Goal: Task Accomplishment & Management: Use online tool/utility

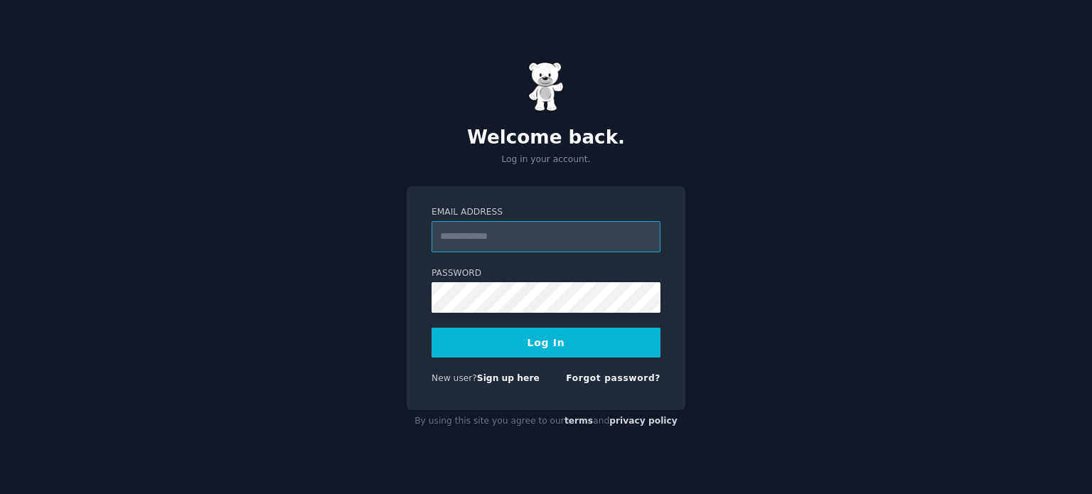
click at [556, 233] on input "Email Address" at bounding box center [545, 236] width 229 height 31
click at [861, 238] on div "Welcome back. Log in your account. Email Address Password Log In New user? Sign…" at bounding box center [546, 247] width 1092 height 494
click at [512, 378] on link "Sign up here" at bounding box center [508, 378] width 63 height 10
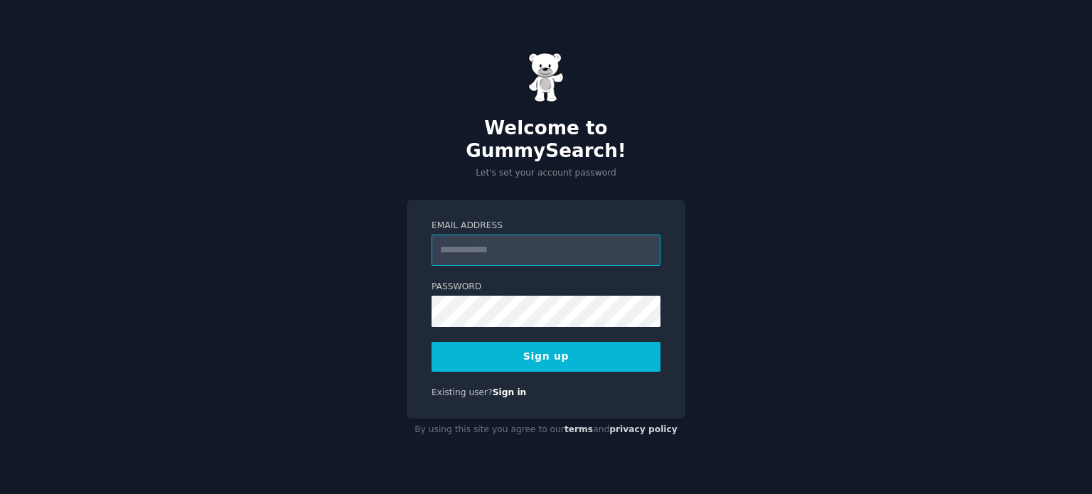
click at [514, 235] on input "Email Address" at bounding box center [545, 250] width 229 height 31
type input "**********"
click at [537, 342] on button "Sign up" at bounding box center [545, 357] width 229 height 30
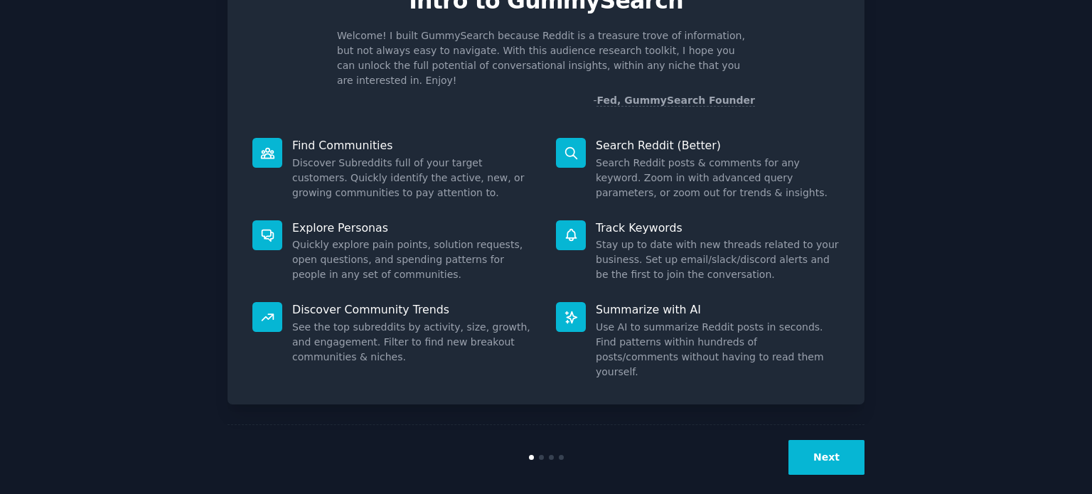
click at [819, 452] on button "Next" at bounding box center [826, 457] width 76 height 35
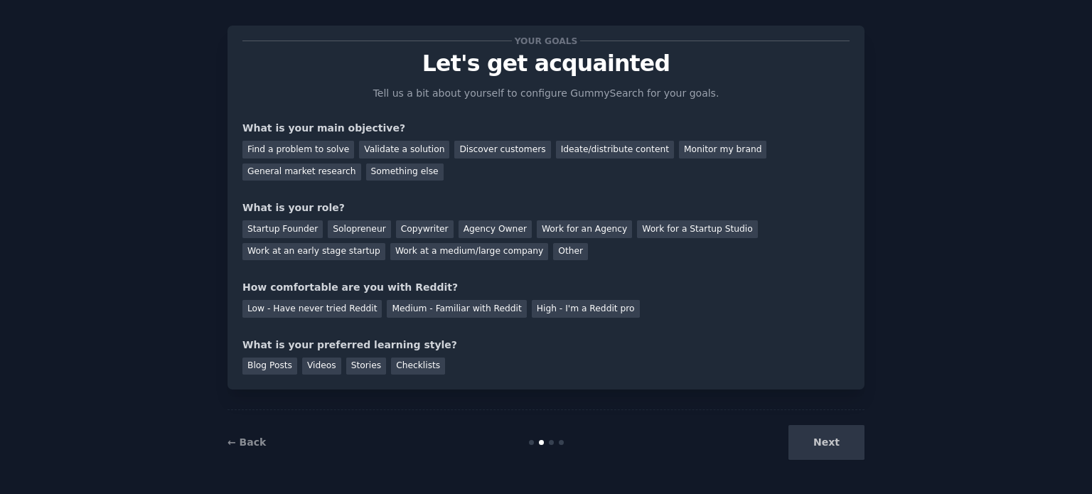
click at [827, 438] on div "Next" at bounding box center [758, 442] width 212 height 35
click at [725, 153] on div "Monitor my brand" at bounding box center [722, 150] width 87 height 18
click at [301, 232] on div "Startup Founder" at bounding box center [282, 229] width 80 height 18
click at [480, 306] on div "Medium - Familiar with Reddit" at bounding box center [456, 309] width 139 height 18
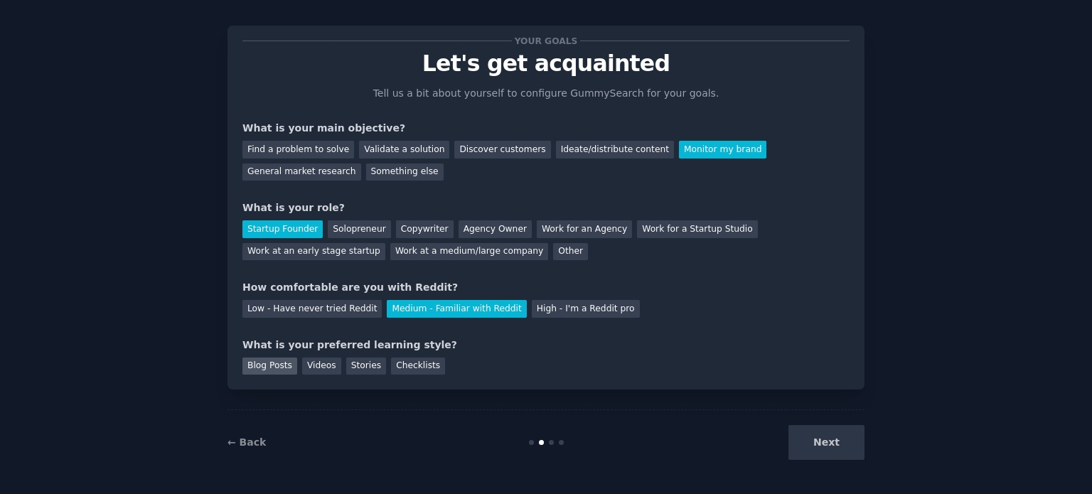
click at [274, 367] on div "Blog Posts" at bounding box center [269, 366] width 55 height 18
click at [404, 361] on div "Checklists" at bounding box center [418, 366] width 54 height 18
click at [277, 372] on div "Blog Posts" at bounding box center [269, 366] width 55 height 18
click at [824, 446] on button "Next" at bounding box center [826, 442] width 76 height 35
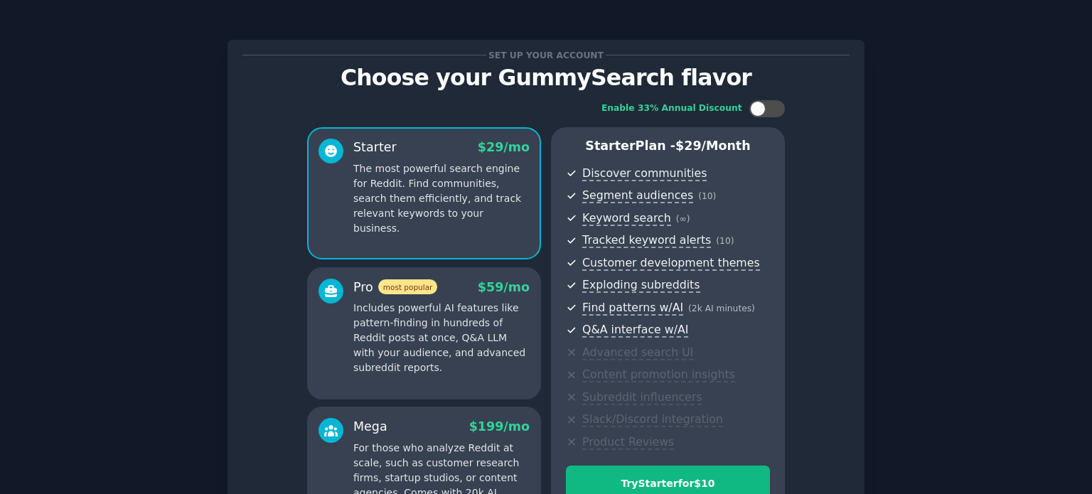
scroll to position [179, 0]
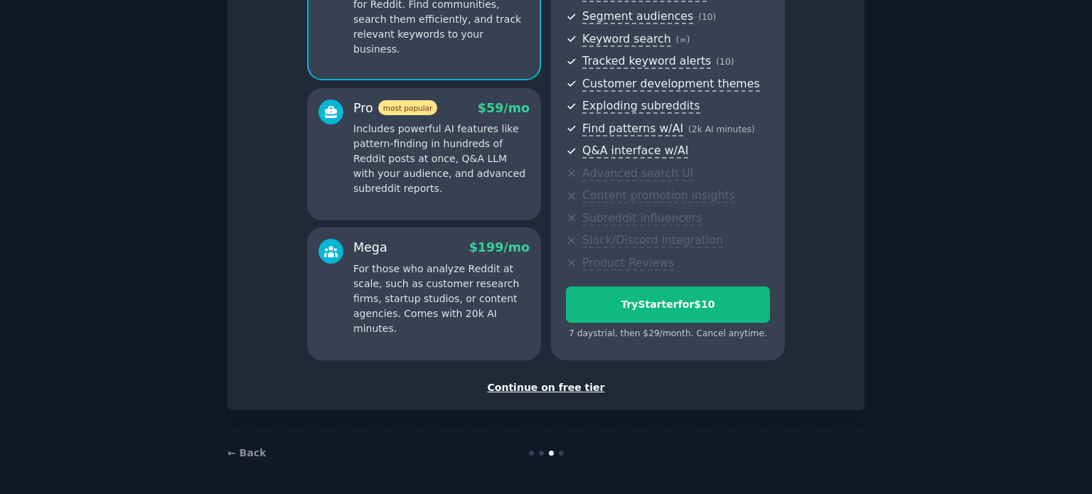
click at [532, 383] on div "Continue on free tier" at bounding box center [545, 387] width 607 height 15
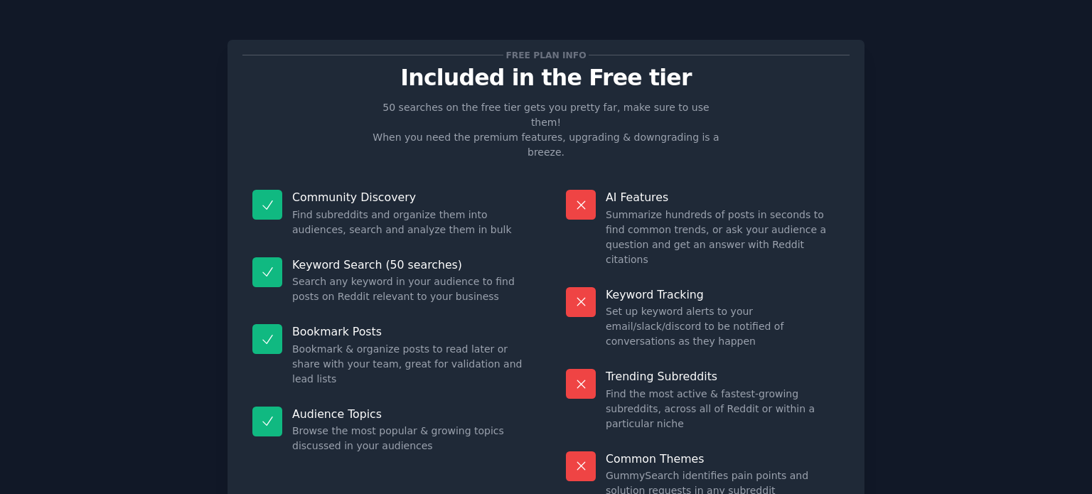
scroll to position [104, 0]
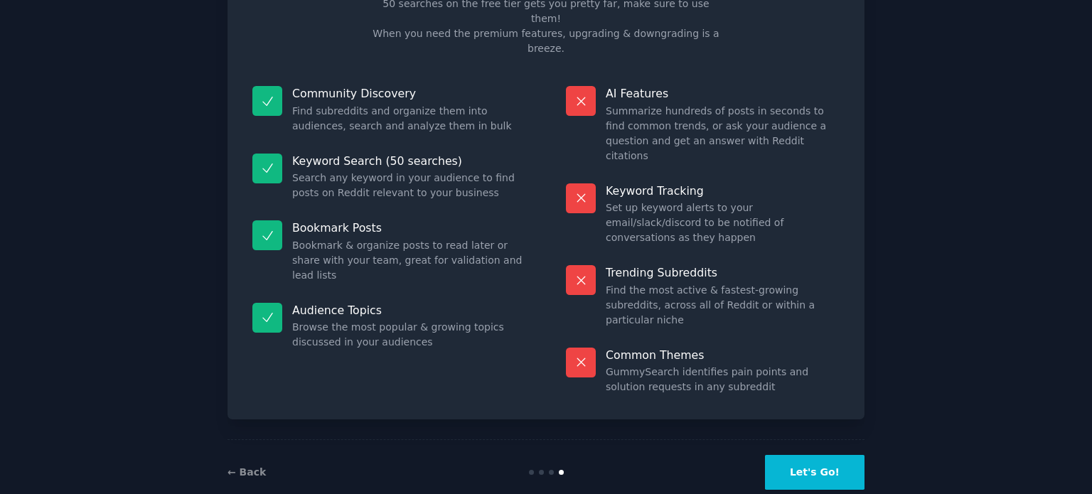
click at [842, 455] on button "Let's Go!" at bounding box center [814, 472] width 99 height 35
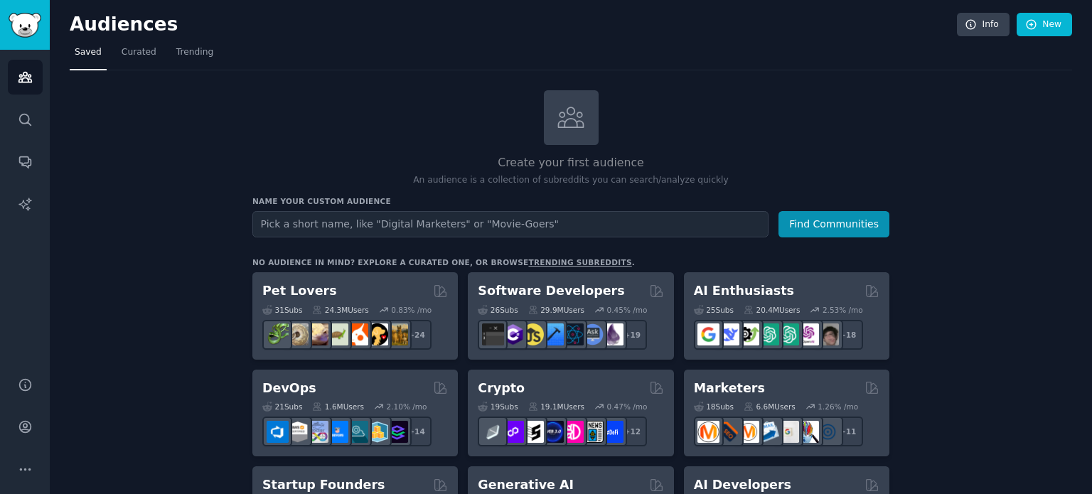
click at [432, 222] on input "text" at bounding box center [510, 224] width 516 height 26
type input "DDPAI"
click at [778, 211] on button "Find Communities" at bounding box center [833, 224] width 111 height 26
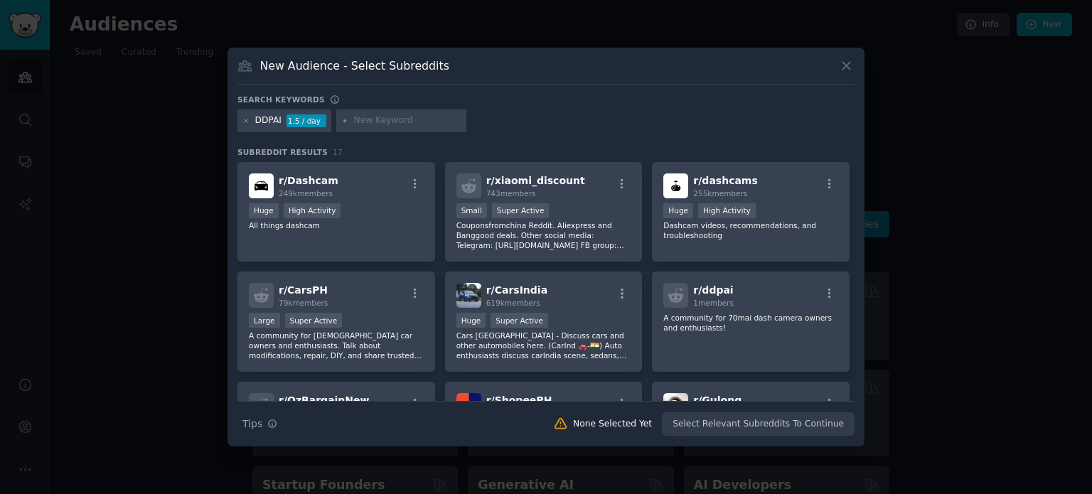
click at [549, 100] on div "Search keywords" at bounding box center [545, 102] width 617 height 15
click at [339, 185] on div "r/ Dashcam 249k members" at bounding box center [336, 185] width 175 height 25
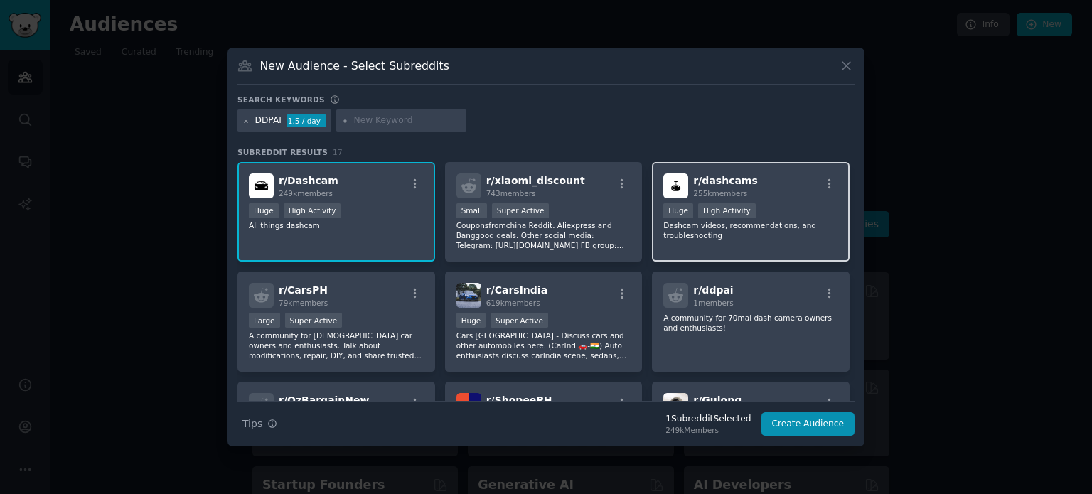
click at [746, 177] on span "r/ dashcams" at bounding box center [725, 180] width 64 height 11
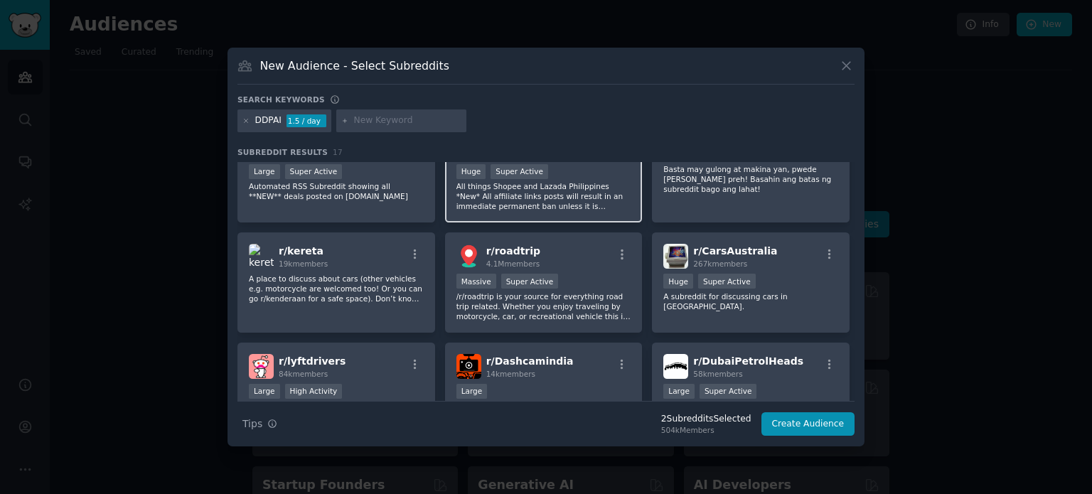
scroll to position [284, 0]
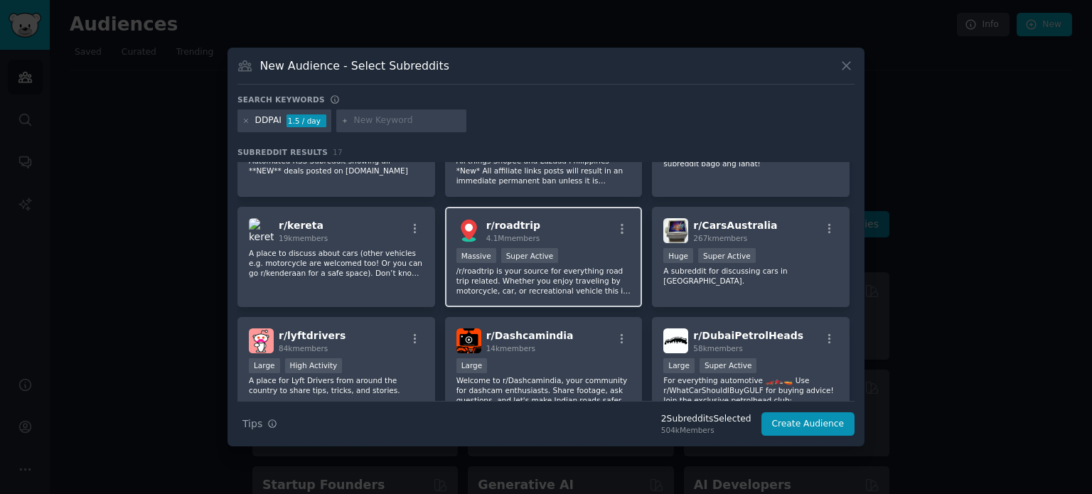
click at [550, 235] on div "r/ roadtrip 4.1M members" at bounding box center [543, 230] width 175 height 25
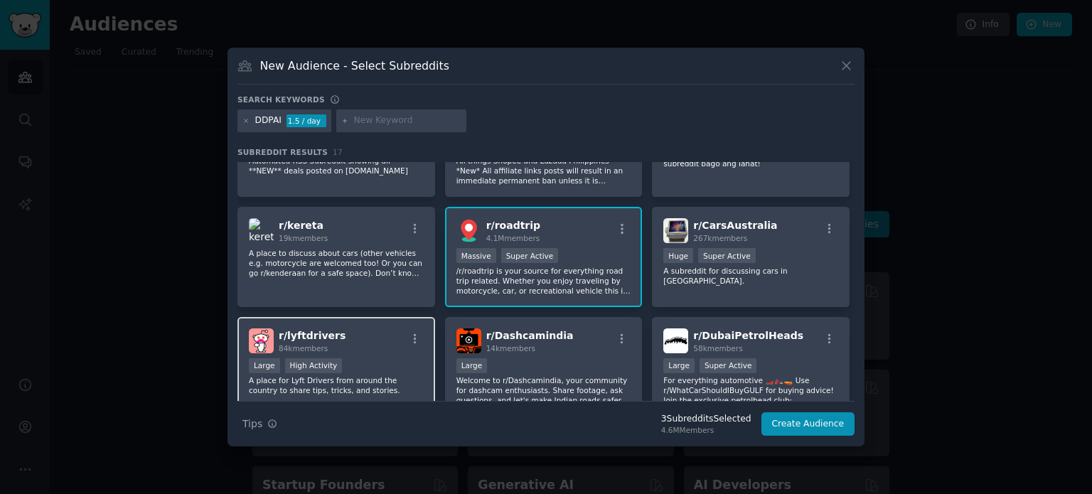
click at [367, 323] on div "r/ lyftdrivers 84k members Large High Activity A place for Lyft Drivers from ar…" at bounding box center [336, 367] width 198 height 100
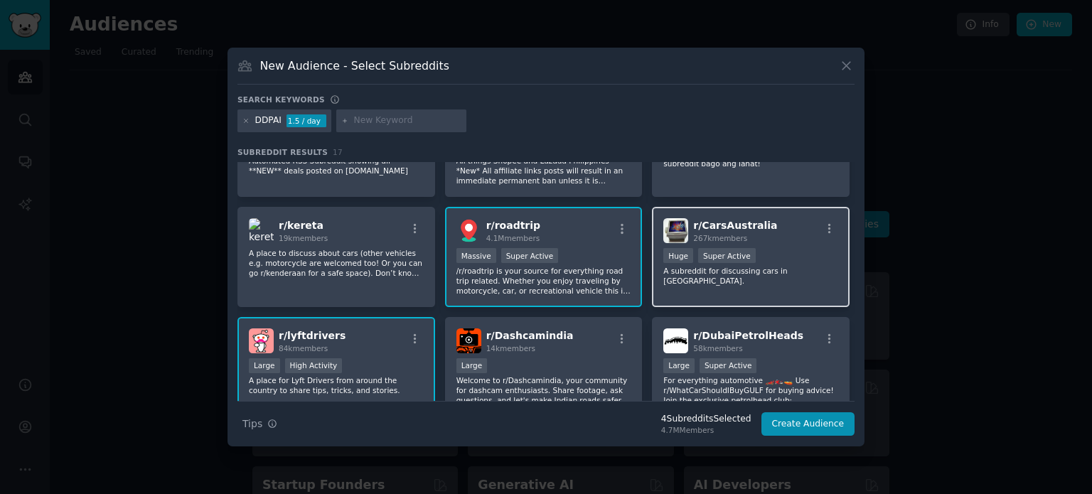
click at [750, 221] on span "r/ CarsAustralia" at bounding box center [735, 225] width 84 height 11
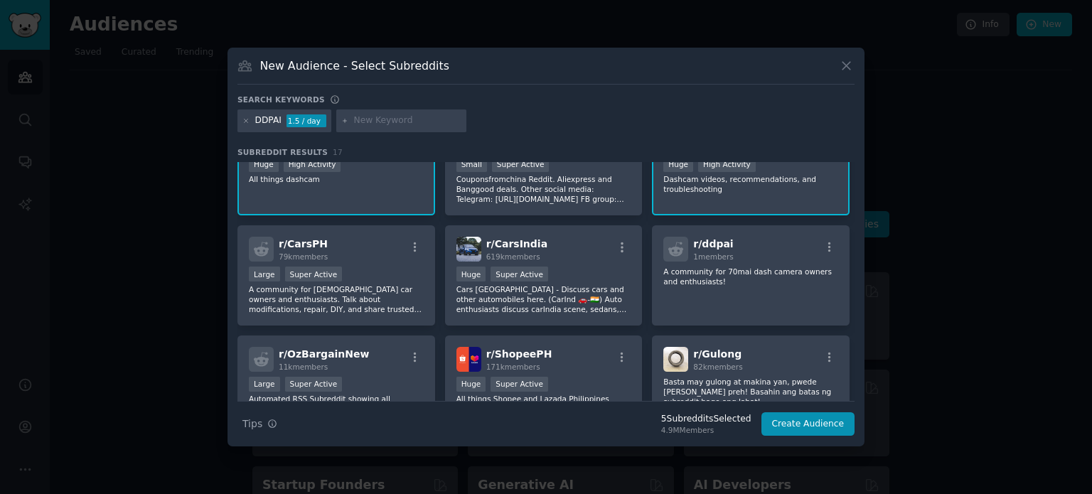
scroll to position [71, 0]
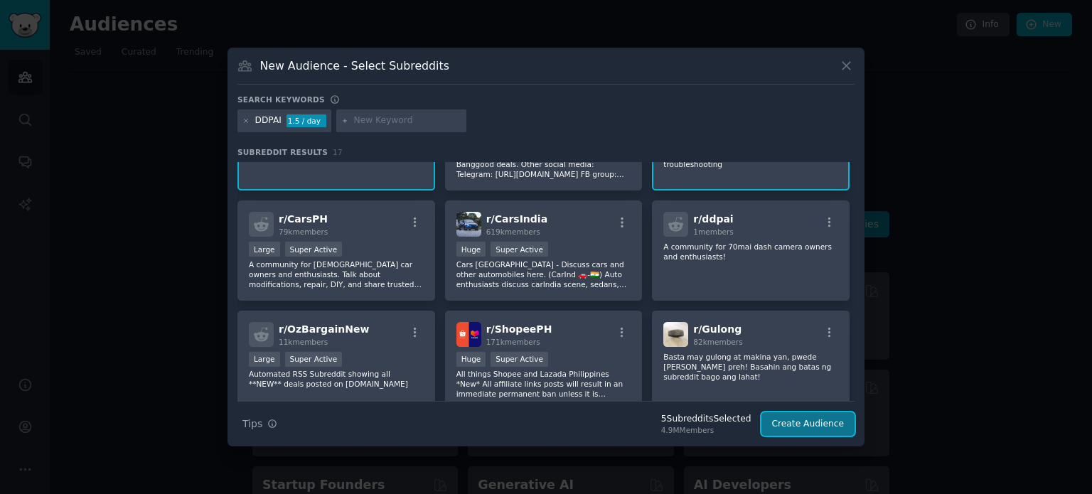
click at [805, 427] on button "Create Audience" at bounding box center [808, 424] width 94 height 24
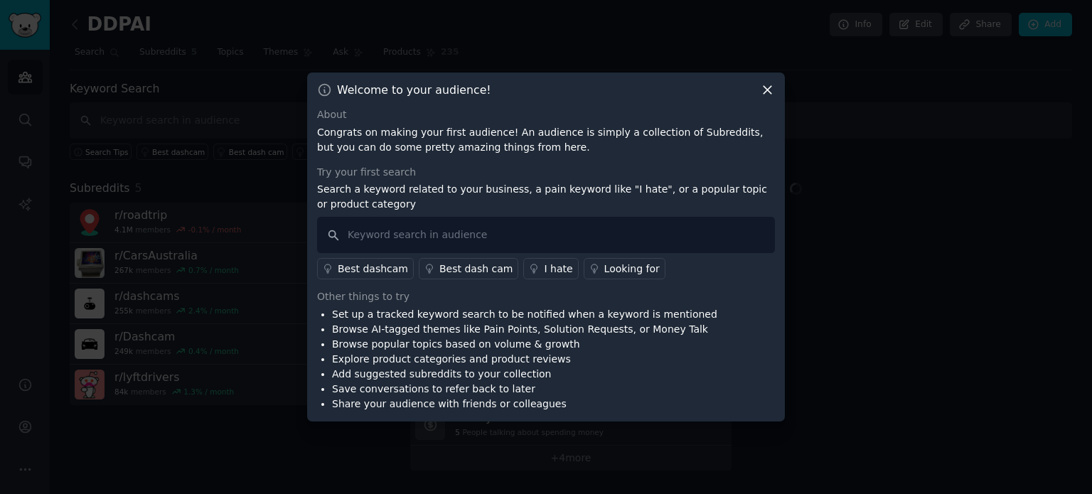
click at [475, 253] on div "Best dashcam Best dash cam I hate Looking for" at bounding box center [546, 266] width 458 height 26
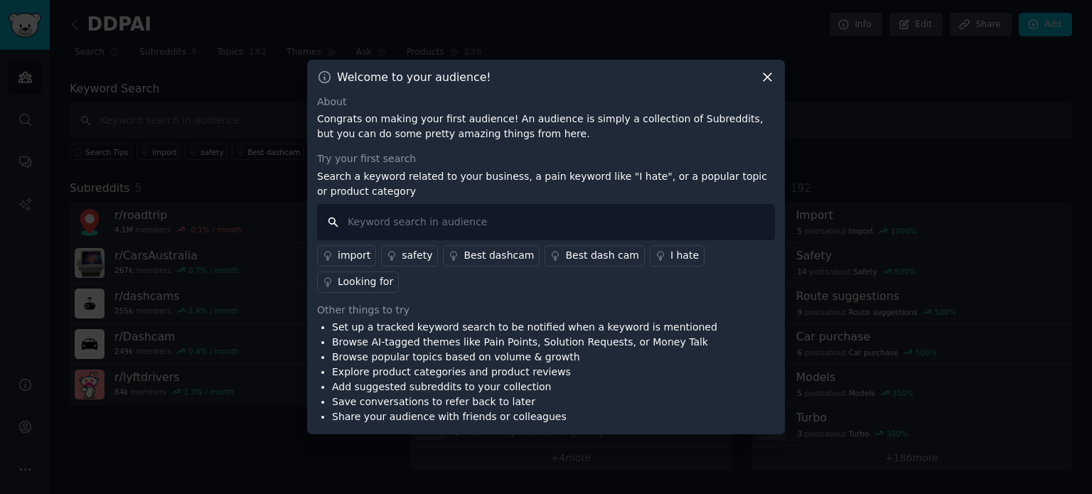
click at [529, 228] on input "text" at bounding box center [546, 222] width 458 height 36
click at [534, 224] on input "text" at bounding box center [546, 222] width 458 height 36
type input "ddpai"
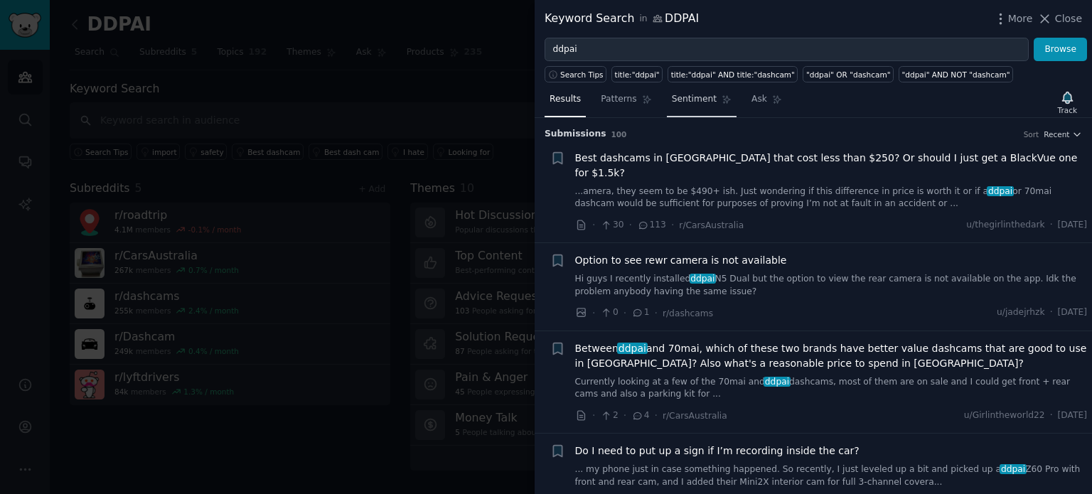
click at [674, 99] on span "Sentiment" at bounding box center [694, 99] width 45 height 13
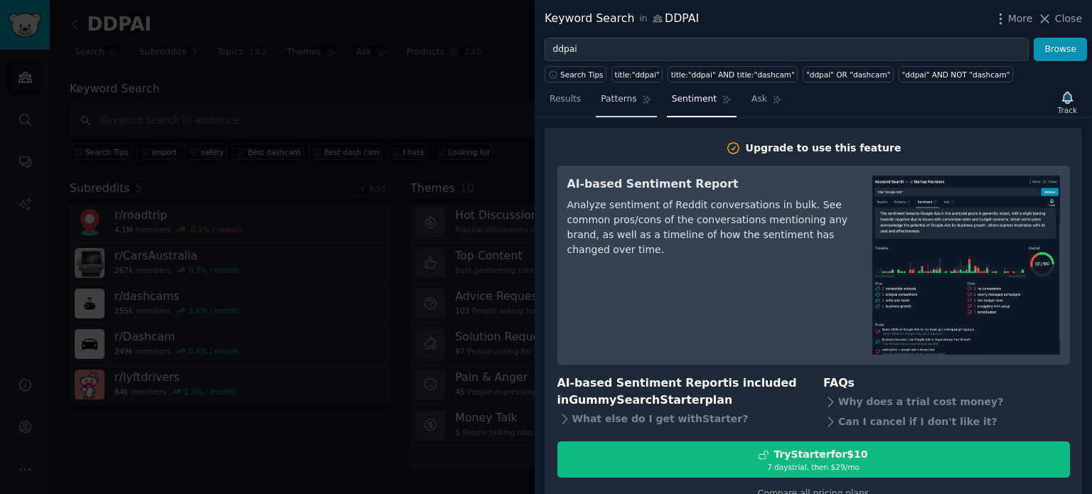
click at [628, 104] on span "Patterns" at bounding box center [619, 99] width 36 height 13
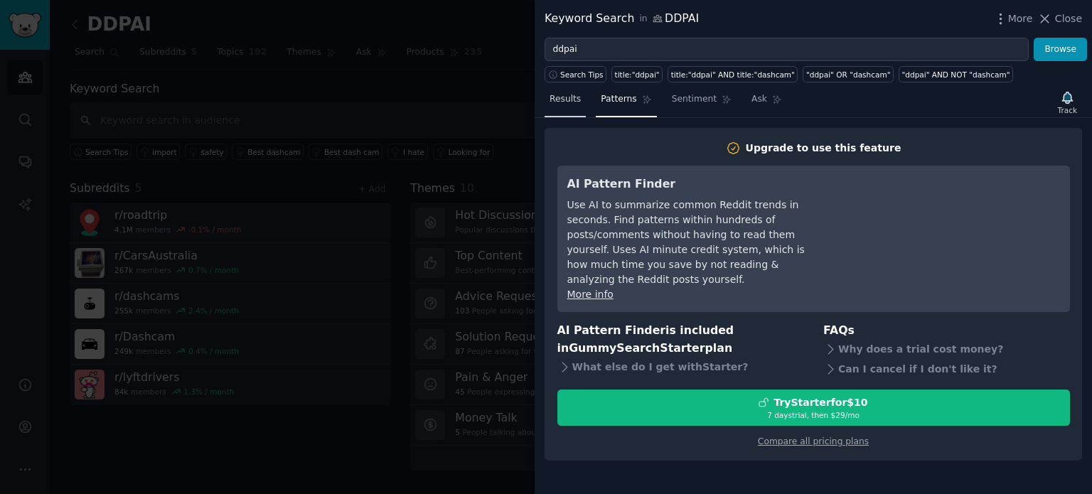
click at [556, 99] on span "Results" at bounding box center [564, 99] width 31 height 13
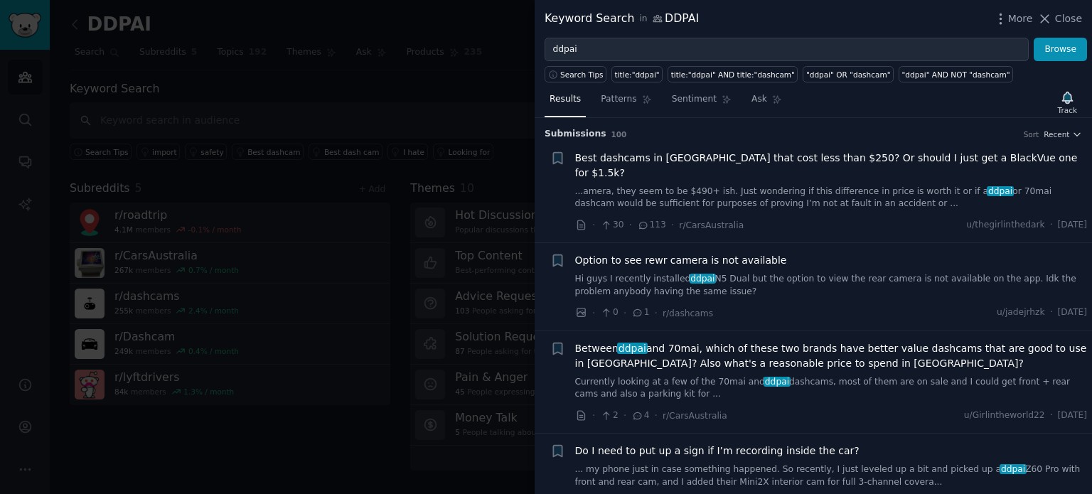
click at [569, 95] on span "Results" at bounding box center [564, 99] width 31 height 13
click at [1060, 23] on span "Close" at bounding box center [1068, 18] width 27 height 15
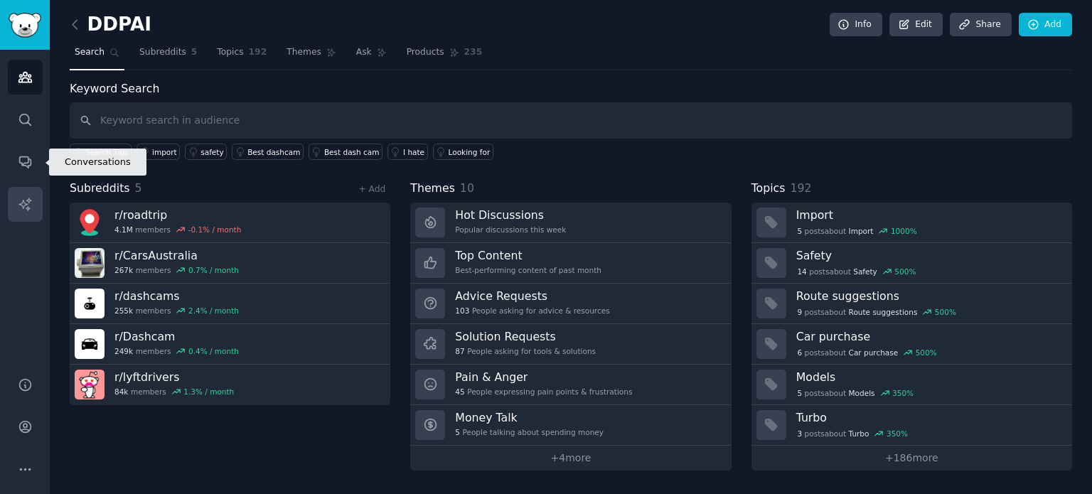
click at [26, 198] on icon "Sidebar" at bounding box center [25, 204] width 15 height 15
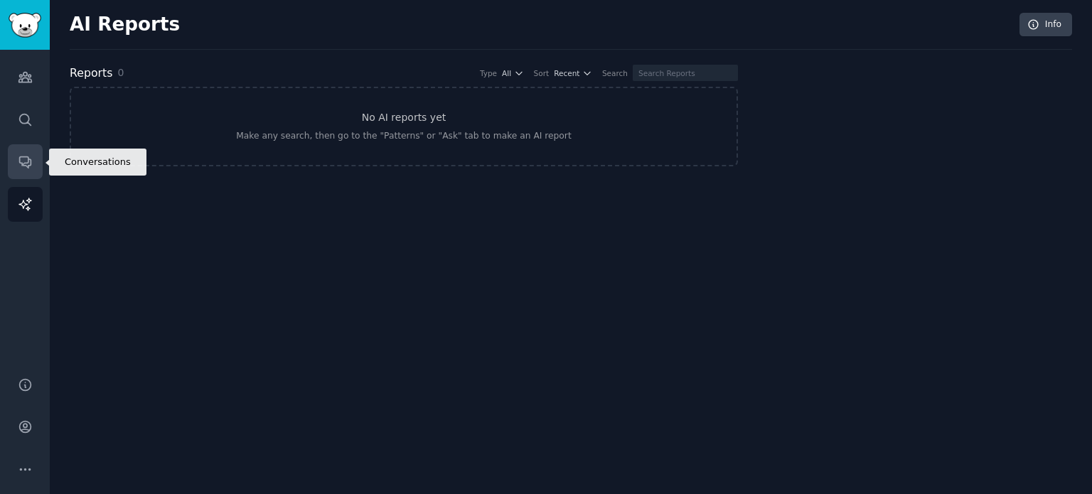
click at [28, 167] on icon "Sidebar" at bounding box center [24, 162] width 11 height 11
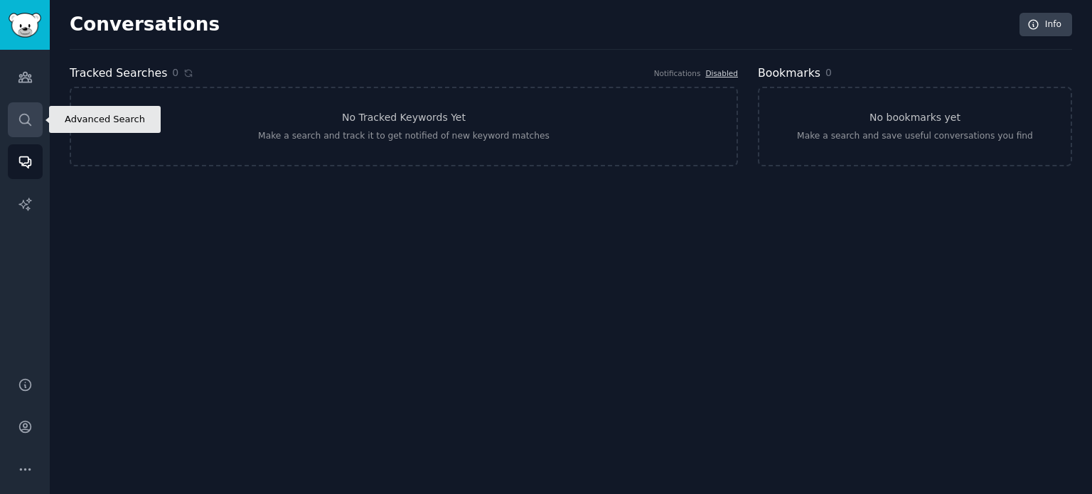
click at [35, 115] on link "Search" at bounding box center [25, 119] width 35 height 35
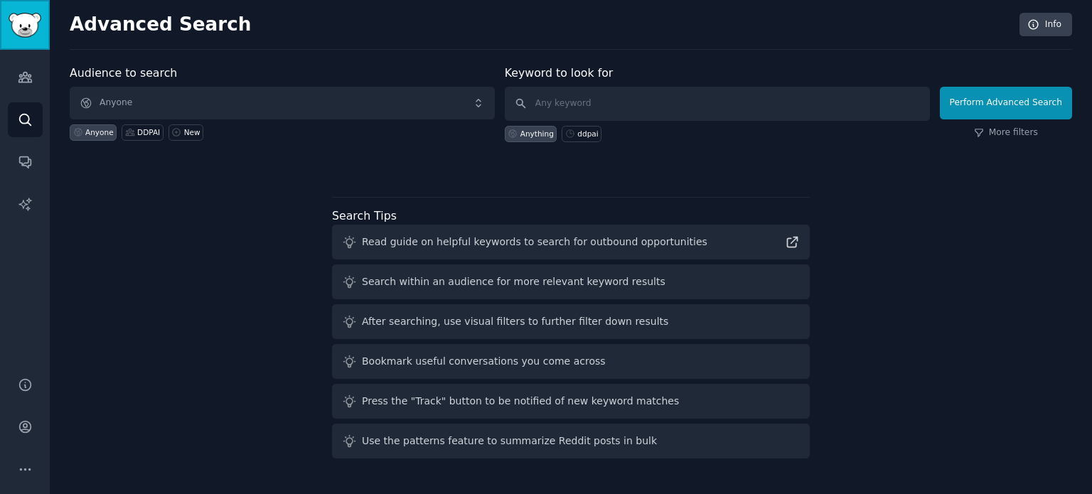
click at [31, 32] on img "Sidebar" at bounding box center [25, 25] width 33 height 25
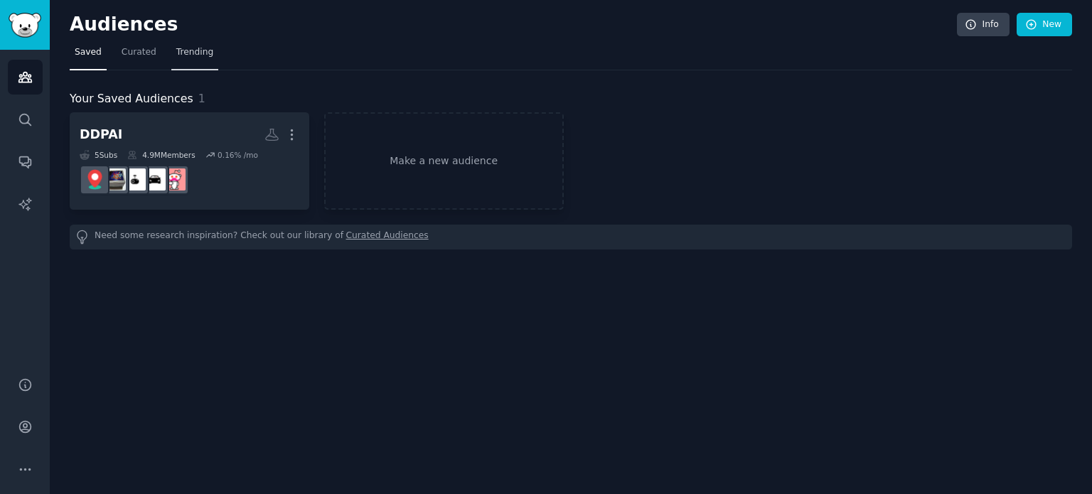
click at [192, 52] on span "Trending" at bounding box center [194, 52] width 37 height 13
